Goal: Task Accomplishment & Management: Use online tool/utility

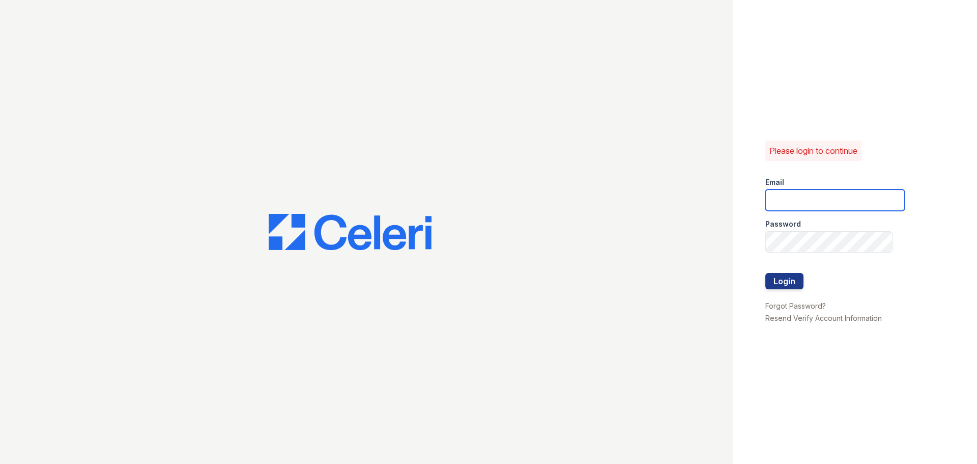
click at [798, 199] on input "email" at bounding box center [835, 199] width 139 height 21
type input "[EMAIL_ADDRESS][DOMAIN_NAME]"
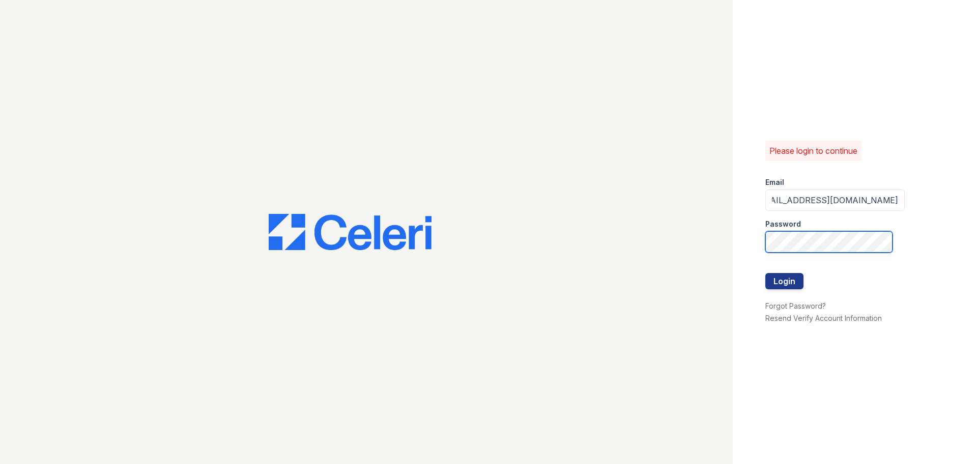
scroll to position [0, 0]
click at [801, 278] on button "Login" at bounding box center [785, 281] width 38 height 16
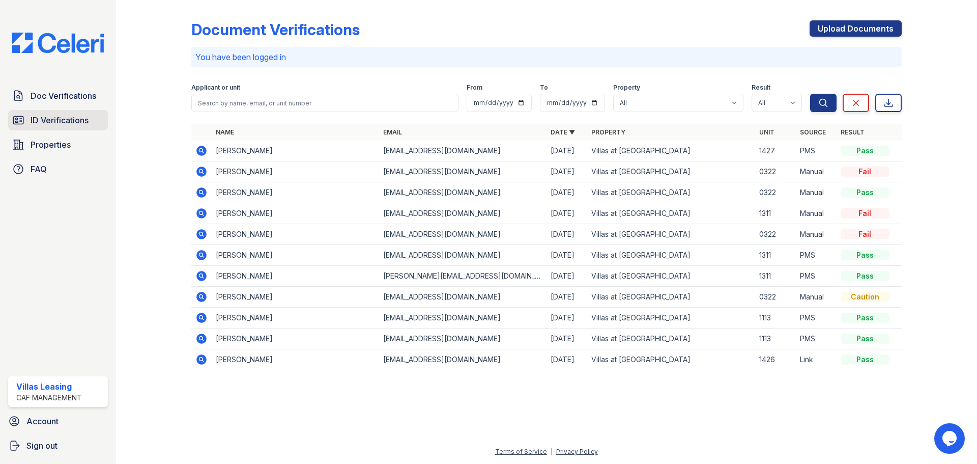
click at [72, 114] on span "ID Verifications" at bounding box center [60, 120] width 58 height 12
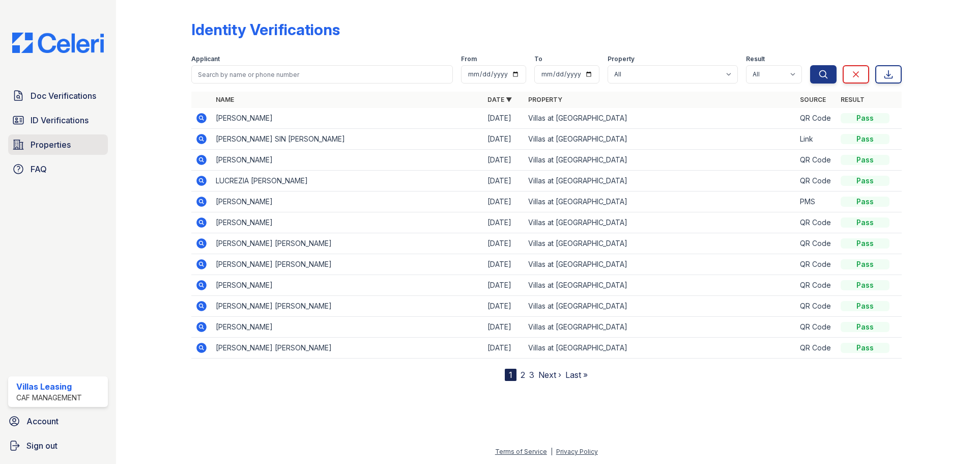
drag, startPoint x: 76, startPoint y: 148, endPoint x: 86, endPoint y: 150, distance: 10.4
click at [75, 148] on link "Properties" at bounding box center [58, 144] width 100 height 20
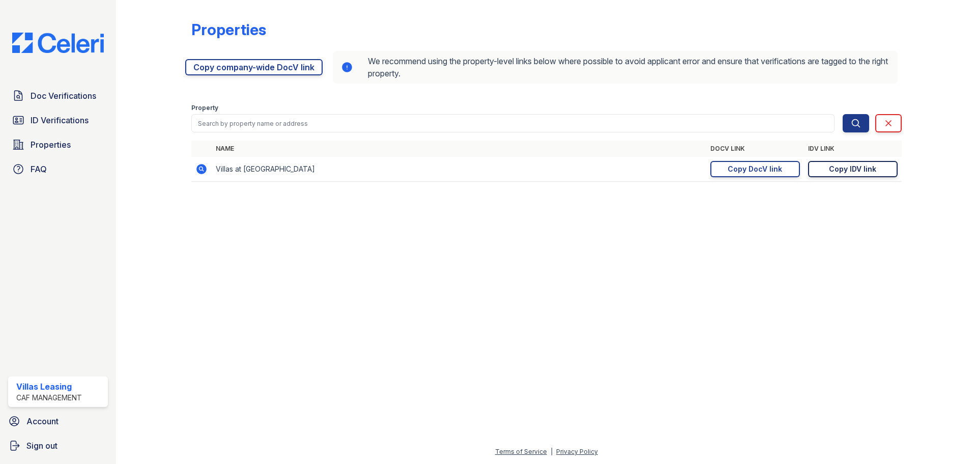
click at [874, 166] on div "Copy IDV link" at bounding box center [852, 169] width 47 height 10
click at [769, 171] on div "Copy DocV link" at bounding box center [755, 169] width 54 height 10
click at [848, 169] on div "Copy IDV link" at bounding box center [852, 169] width 47 height 10
click at [776, 172] on div "Copy DocV link" at bounding box center [755, 169] width 54 height 10
